Goal: Task Accomplishment & Management: Manage account settings

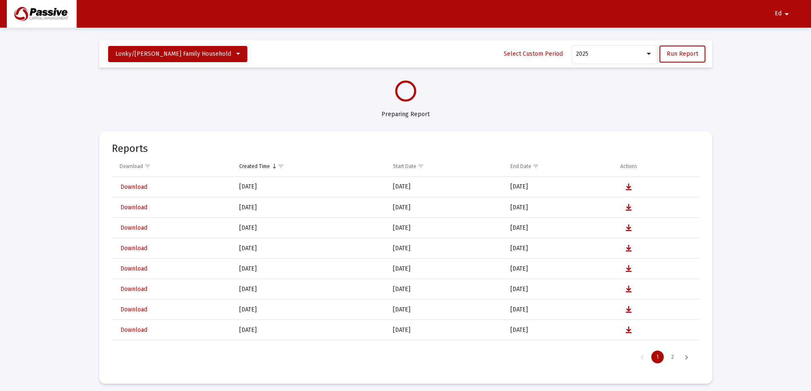
select select "View all"
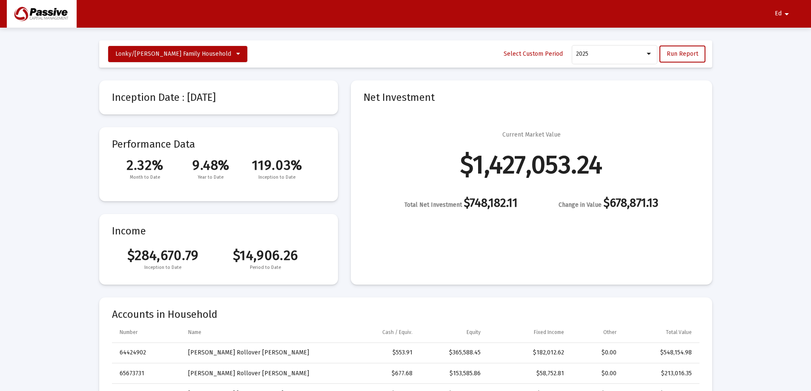
click at [780, 13] on span "Ed" at bounding box center [777, 13] width 7 height 7
click at [784, 37] on button "Logout" at bounding box center [778, 36] width 48 height 20
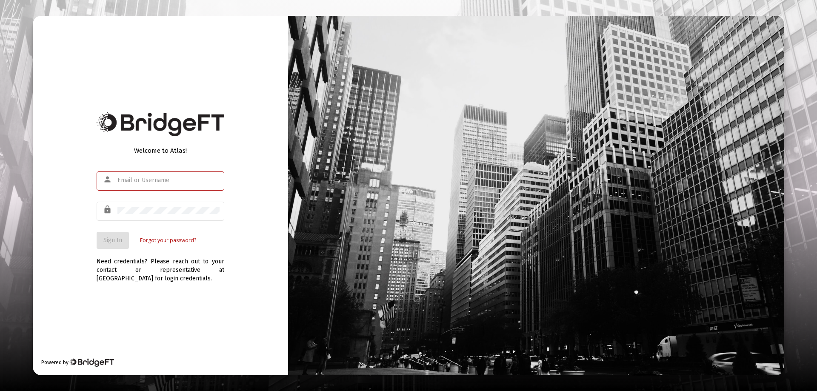
type input "[PERSON_NAME][EMAIL_ADDRESS][PERSON_NAME][DOMAIN_NAME]"
click at [110, 234] on button "Sign In" at bounding box center [113, 240] width 32 height 17
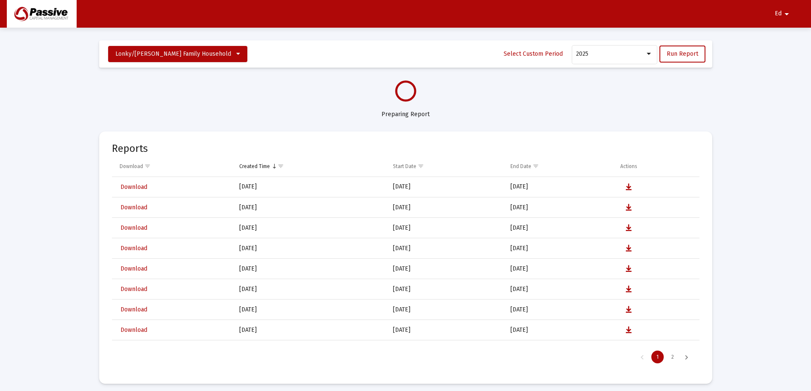
select select "View all"
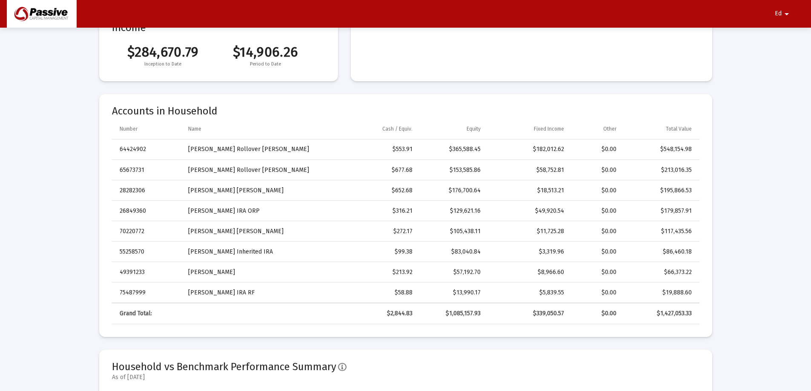
scroll to position [213, 0]
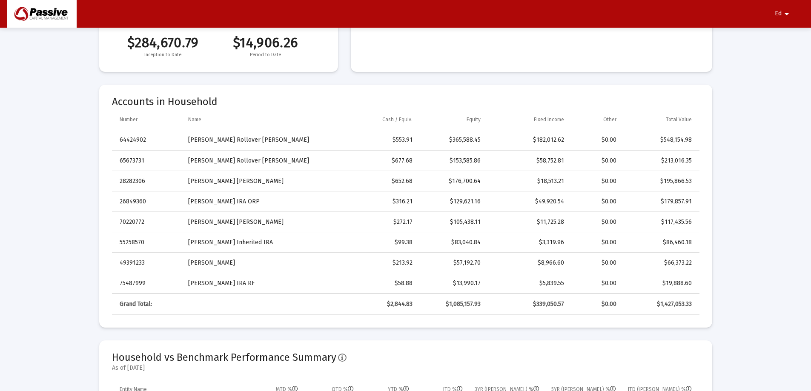
click at [780, 14] on span "Ed" at bounding box center [777, 13] width 7 height 7
click at [779, 34] on button "Logout" at bounding box center [778, 36] width 48 height 20
